Goal: Task Accomplishment & Management: Use online tool/utility

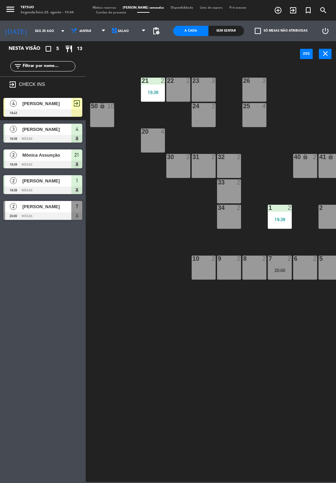
scroll to position [0, 37]
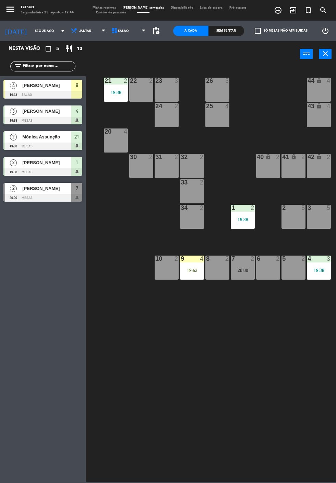
click at [196, 275] on div "9 4 19:43" at bounding box center [192, 267] width 24 height 24
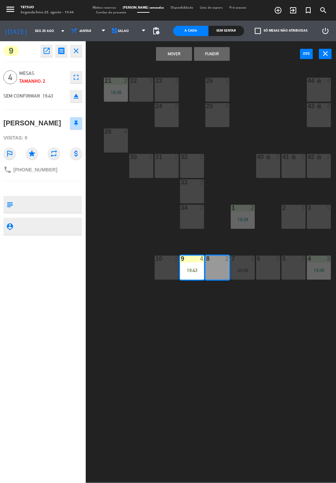
click at [217, 53] on button "FUNDIR" at bounding box center [212, 54] width 36 height 14
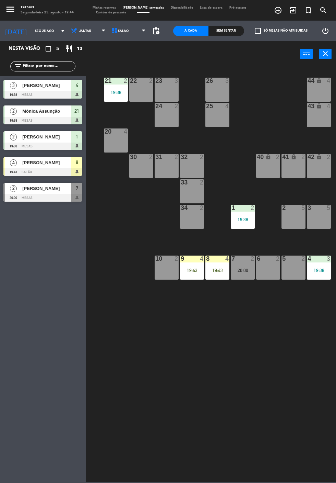
click at [215, 271] on div "19:43" at bounding box center [218, 270] width 24 height 5
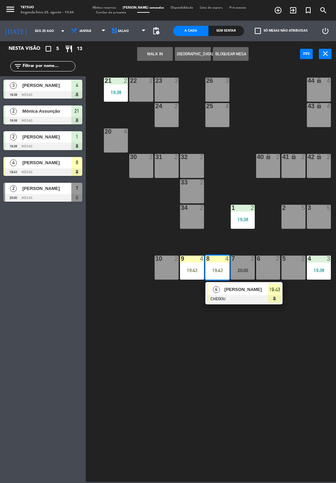
click at [247, 295] on div at bounding box center [244, 299] width 74 height 8
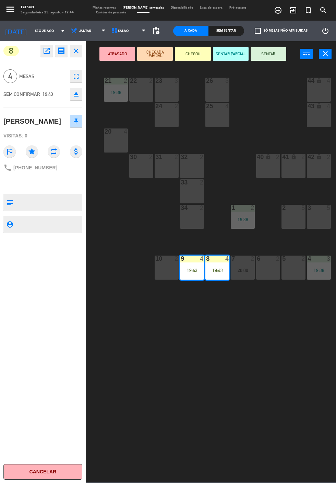
click at [273, 55] on button "SENTAR" at bounding box center [269, 54] width 36 height 14
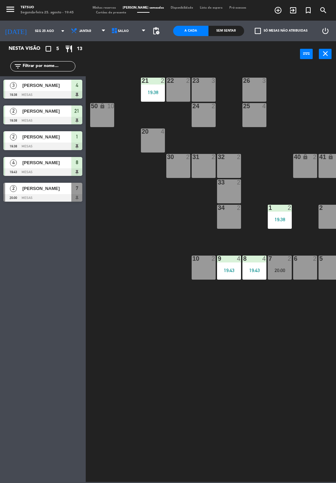
click at [283, 12] on icon "exit_to_app" at bounding box center [278, 10] width 8 height 8
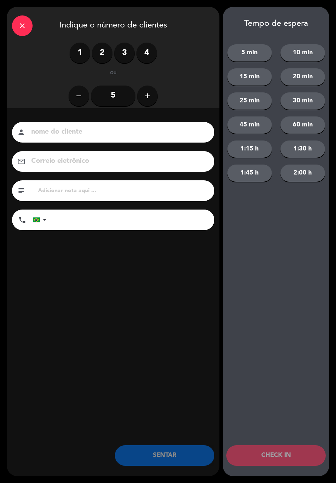
click at [107, 49] on label "2" at bounding box center [102, 53] width 21 height 21
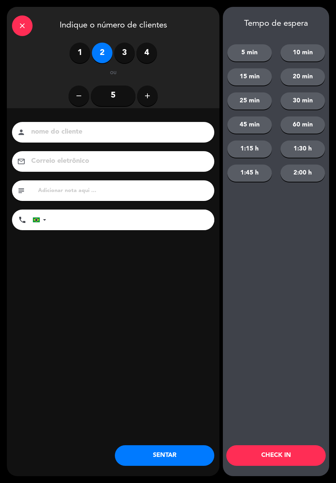
click at [97, 129] on input at bounding box center [118, 132] width 175 height 12
click at [174, 129] on input at bounding box center [118, 132] width 175 height 12
click at [172, 127] on input at bounding box center [118, 132] width 175 height 12
click at [133, 128] on input at bounding box center [118, 132] width 175 height 12
click at [106, 127] on input at bounding box center [118, 132] width 175 height 12
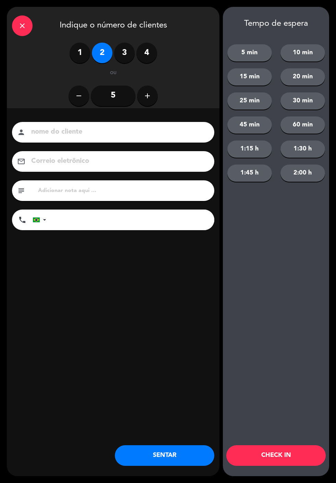
click at [104, 136] on input at bounding box center [118, 132] width 175 height 12
type input "[PERSON_NAME]"
click at [131, 223] on input "tel" at bounding box center [133, 219] width 161 height 21
type input "62981910454"
click at [207, 245] on div "nome do cliente person [PERSON_NAME] eletrônico email subject phone [GEOGRAPHIC…" at bounding box center [113, 187] width 213 height 158
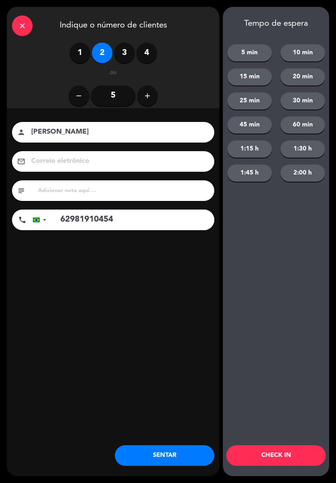
click at [124, 128] on input "[PERSON_NAME]" at bounding box center [118, 132] width 175 height 12
click at [289, 247] on div "Tempo de espera 5 min 10 min 15 min 20 min 25 min 30 min 45 min 60 min 1:15 h 1…" at bounding box center [276, 241] width 106 height 469
click at [168, 453] on button "SENTAR" at bounding box center [165, 455] width 100 height 21
